Goal: Transaction & Acquisition: Download file/media

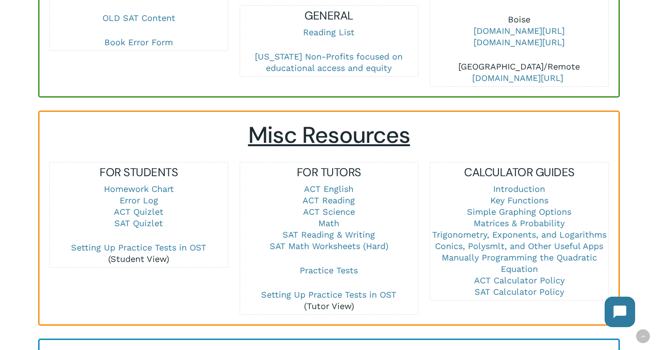
scroll to position [604, 0]
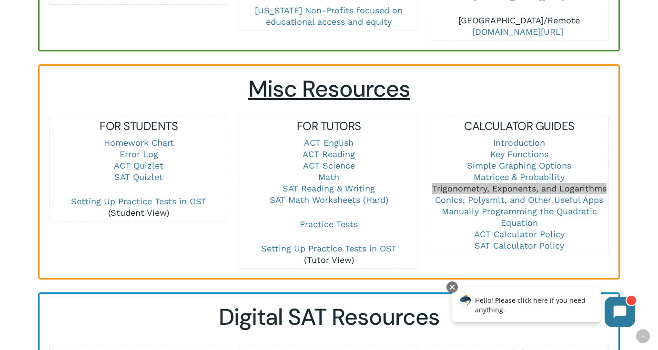
drag, startPoint x: 585, startPoint y: 177, endPoint x: 476, endPoint y: 0, distance: 207.8
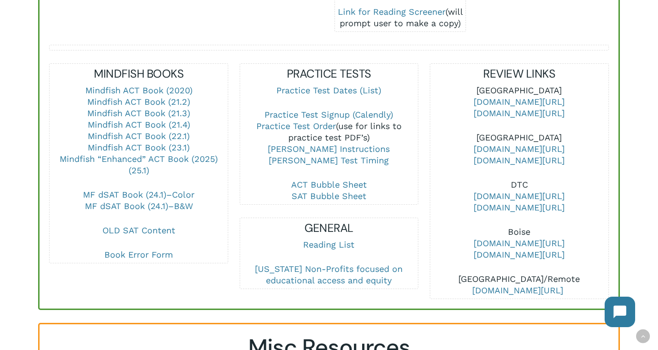
scroll to position [358, 0]
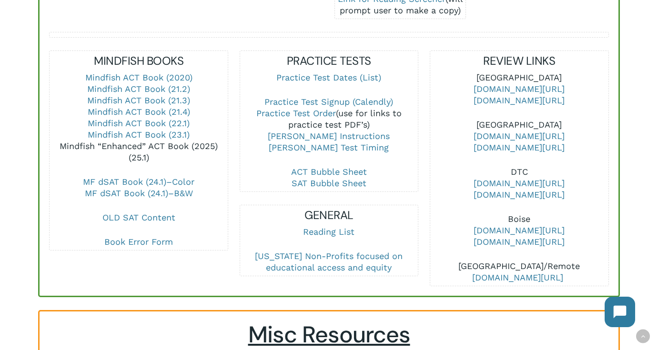
click at [204, 141] on link "Mindfish “Enhanced” ACT Book (2025) (25.1)" at bounding box center [139, 151] width 158 height 21
